Goal: Obtain resource: Obtain resource

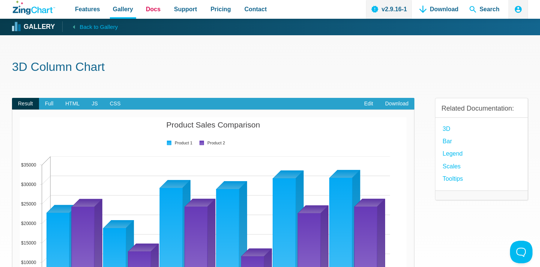
click at [150, 10] on span "Docs" at bounding box center [153, 9] width 15 height 10
click at [369, 105] on link "Edit" at bounding box center [368, 104] width 21 height 12
click at [48, 102] on span "Full" at bounding box center [49, 104] width 21 height 12
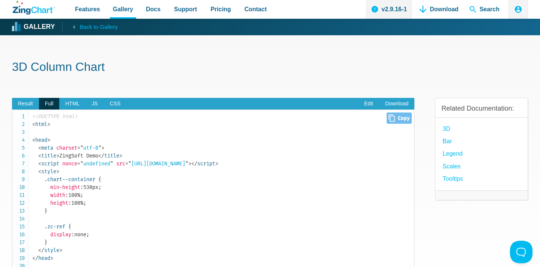
click at [401, 120] on span "Close Copy" at bounding box center [398, 117] width 25 height 11
type input "<!DOCTYPE html><html><head> <meta charset="utf-8"> <title>ZingSoft Demo</title>…"
